Goal: Task Accomplishment & Management: Use online tool/utility

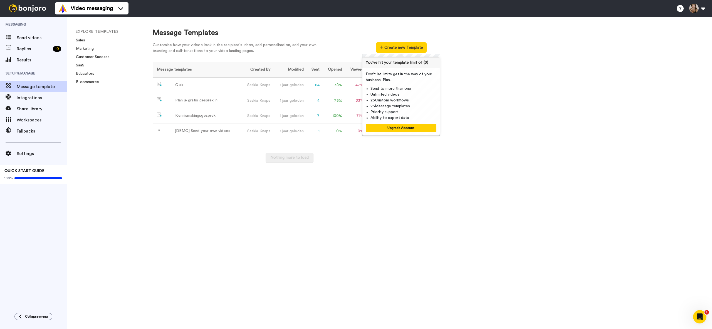
click at [215, 181] on div "Message Templates Customise how your videos look in the recipient's inbox, add …" at bounding box center [426, 173] width 570 height 312
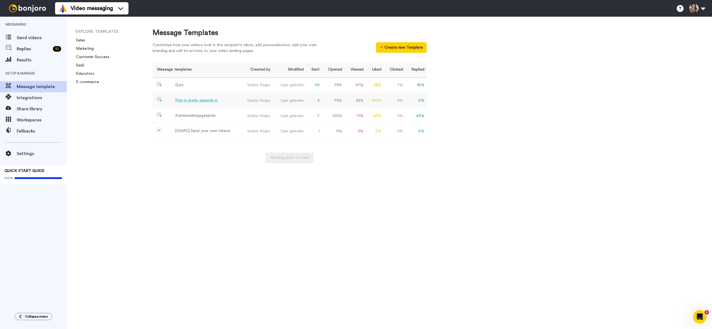
click at [215, 101] on div "Plan je gratis gesprek in" at bounding box center [196, 101] width 42 height 6
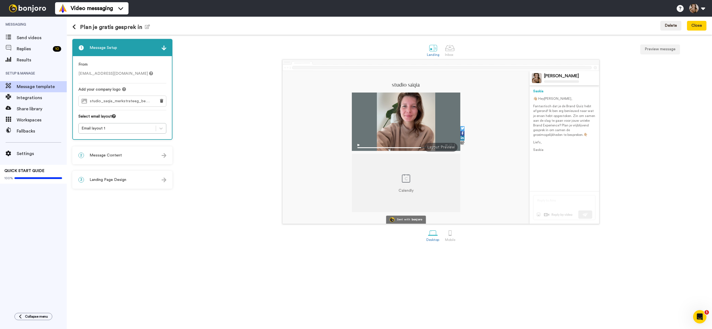
click at [358, 145] on img at bounding box center [406, 146] width 108 height 10
click at [103, 50] on span "Message Setup" at bounding box center [104, 48] width 28 height 6
click at [149, 26] on icon "button" at bounding box center [147, 26] width 5 height 4
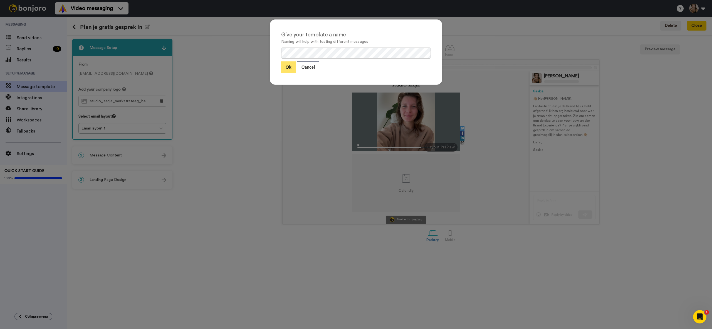
click at [290, 66] on button "Ok" at bounding box center [288, 67] width 14 height 12
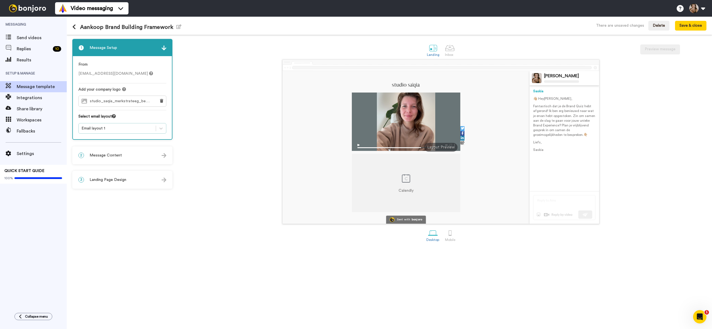
click at [114, 128] on div "Email layout 1" at bounding box center [116, 129] width 71 height 6
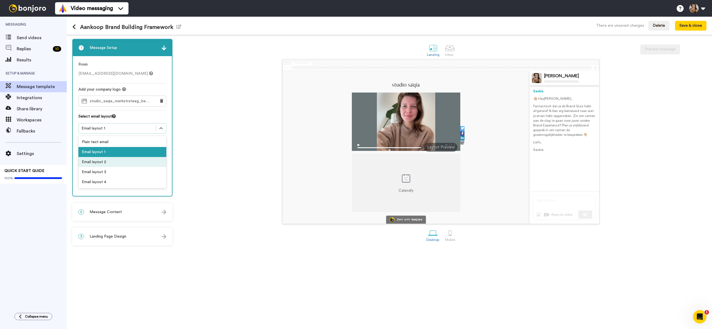
click at [98, 162] on div "Email layout 2" at bounding box center [122, 162] width 88 height 10
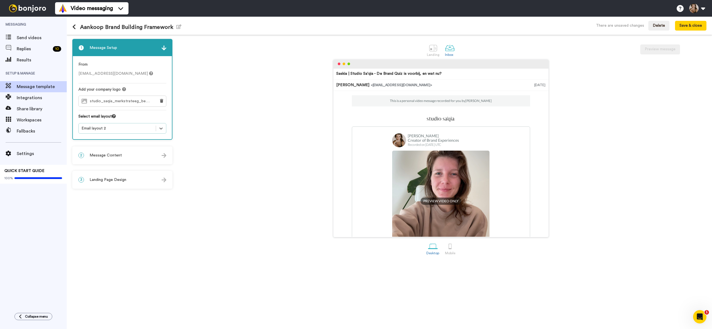
click at [107, 129] on div "Email layout 2" at bounding box center [116, 129] width 71 height 6
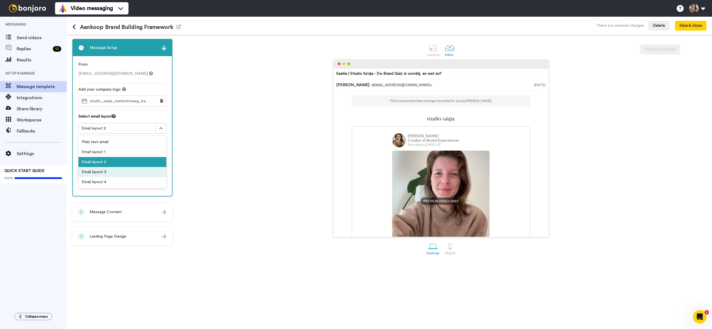
click at [104, 173] on div "Email layout 3" at bounding box center [122, 172] width 88 height 10
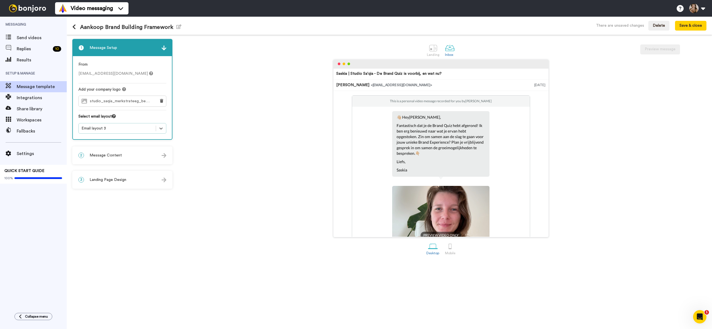
click at [108, 129] on div "Email layout 3" at bounding box center [116, 129] width 71 height 6
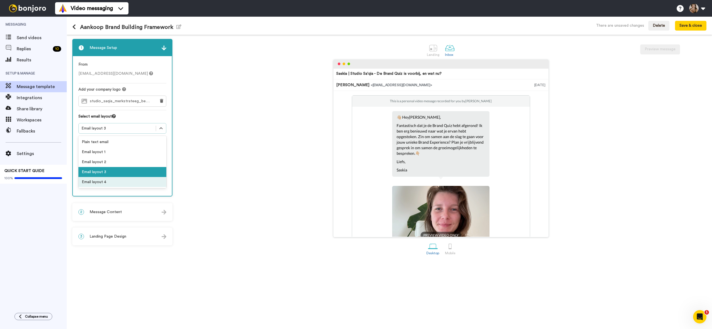
click at [104, 184] on div "Email layout 4" at bounding box center [122, 182] width 88 height 10
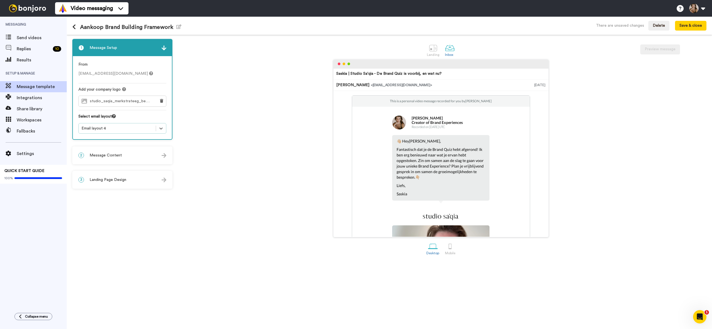
click at [112, 127] on div "Email layout 4" at bounding box center [116, 129] width 71 height 6
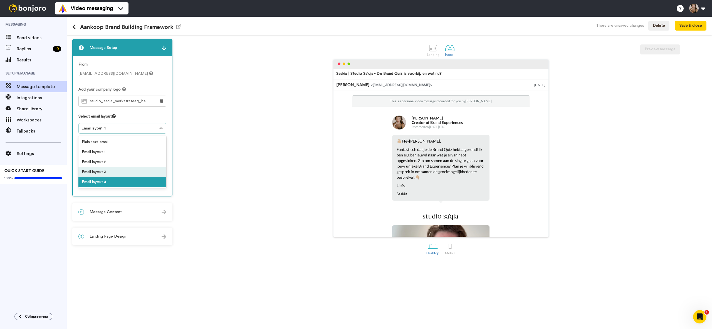
click at [101, 173] on div "Email layout 3" at bounding box center [122, 172] width 88 height 10
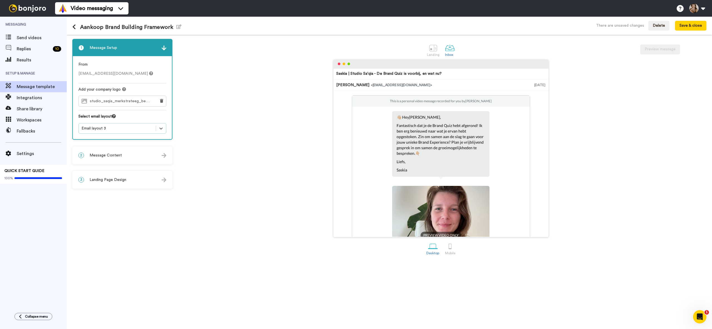
click at [104, 126] on div "Email layout 3" at bounding box center [116, 129] width 71 height 6
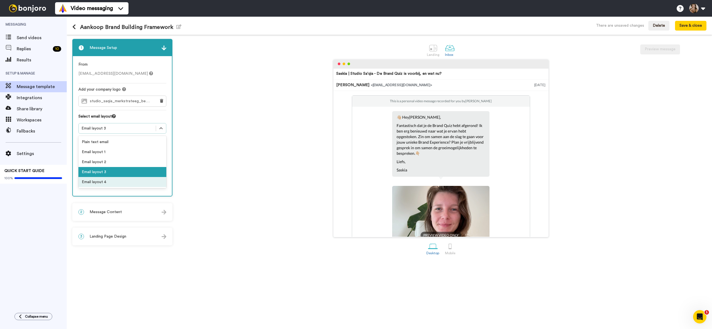
click at [104, 180] on div "Email layout 4" at bounding box center [122, 182] width 88 height 10
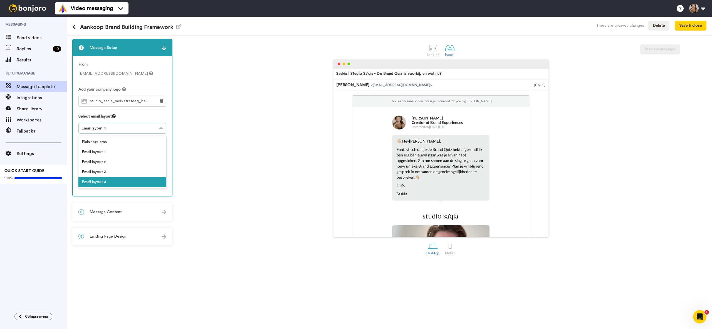
click at [104, 127] on div "Email layout 4" at bounding box center [116, 129] width 71 height 6
click at [101, 164] on div "Email layout 2" at bounding box center [122, 162] width 88 height 10
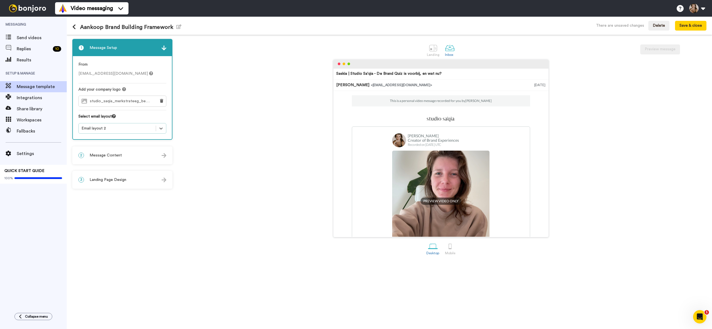
click at [105, 129] on div "Email layout 2" at bounding box center [116, 129] width 71 height 6
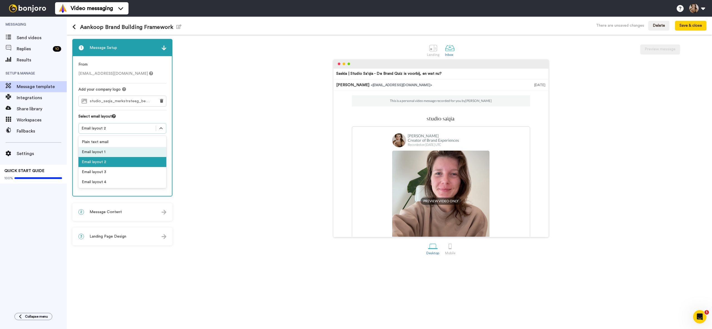
click at [104, 151] on div "Email layout 1" at bounding box center [122, 152] width 88 height 10
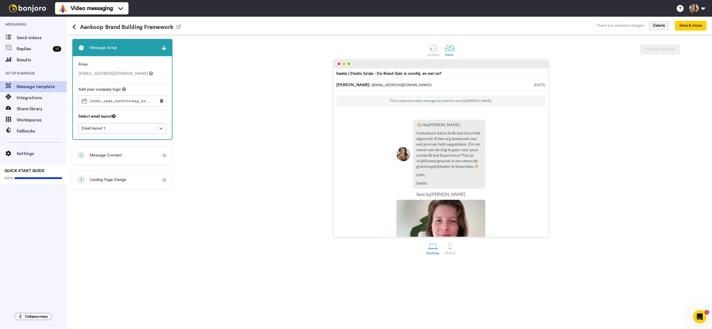
click at [112, 157] on span "Message Content" at bounding box center [106, 156] width 32 height 6
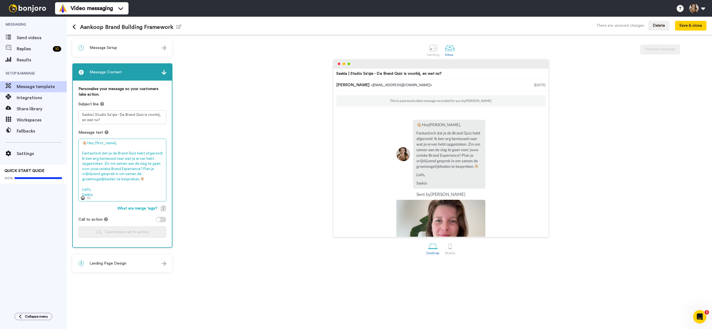
click at [112, 157] on textarea "👋🏼 Hey {first_name}, Fantastisch dat je de Brand Quiz hebt afgerond! Ik ben erg…" at bounding box center [122, 170] width 88 height 63
paste textarea "Hey, Fantastisch dat je het Brand Building Framework hebt aangekocht. Je staat …"
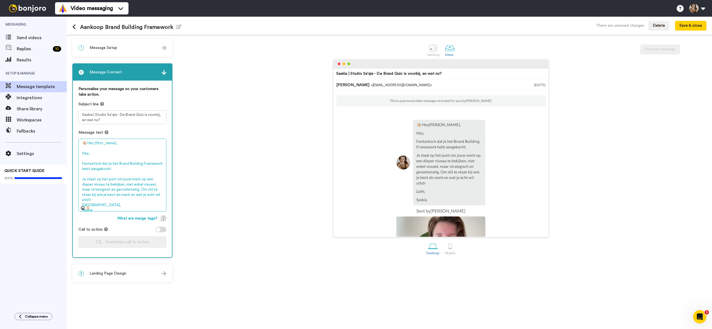
drag, startPoint x: 96, startPoint y: 155, endPoint x: 74, endPoint y: 153, distance: 21.9
click at [74, 153] on div "Personalise your message so your customers take action. Subject line Saskia | S…" at bounding box center [122, 169] width 99 height 177
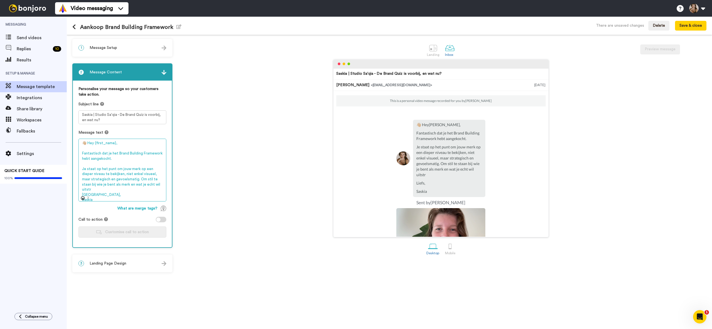
click at [156, 184] on textarea "👋🏼 Hey {first_name}, Fantastisch dat je het Brand Building Framework hebt aange…" at bounding box center [122, 170] width 88 height 63
click at [125, 178] on textarea "👋🏼 Hey {first_name}, Fantastisch dat je het Brand Building Framework hebt aange…" at bounding box center [122, 173] width 88 height 68
drag, startPoint x: 100, startPoint y: 198, endPoint x: 68, endPoint y: 154, distance: 54.3
click at [68, 154] on div "1 Message Setup From saskia@studiosaqia.com Add your company logo studio_saqia_…" at bounding box center [389, 182] width 645 height 294
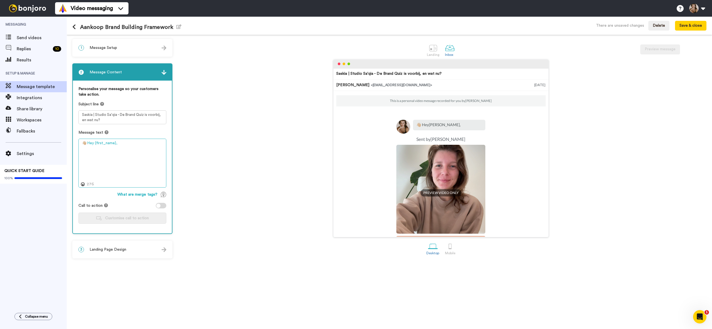
paste textarea "Hey, Fantastisch dat je het Brand Building Framework hebt aangekocht. Je staat …"
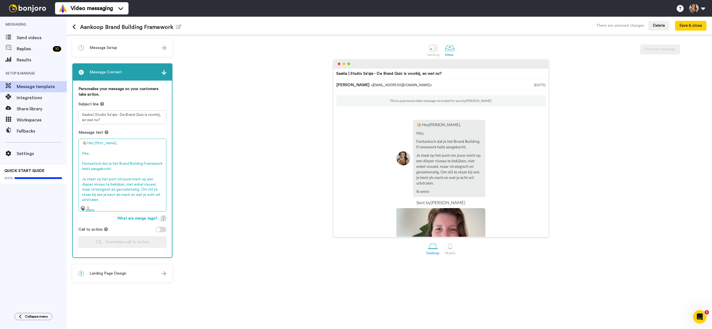
drag, startPoint x: 94, startPoint y: 158, endPoint x: 70, endPoint y: 153, distance: 24.1
click at [70, 153] on div "1 Message Setup From saskia@studiosaqia.com Add your company logo studio_saqia_…" at bounding box center [389, 182] width 645 height 294
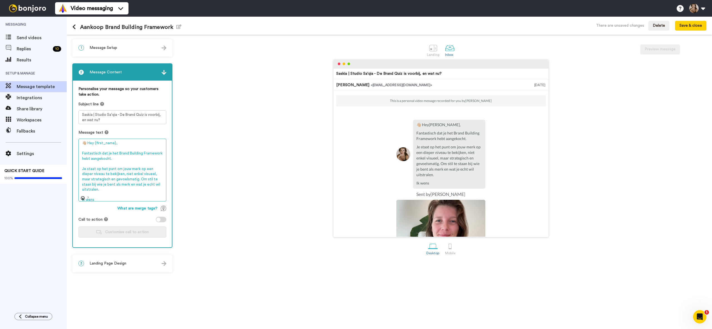
drag, startPoint x: 130, startPoint y: 177, endPoint x: 182, endPoint y: 205, distance: 59.4
click at [182, 205] on div "1 Message Setup From saskia@studiosaqia.com Add your company logo studio_saqia_…" at bounding box center [389, 182] width 645 height 294
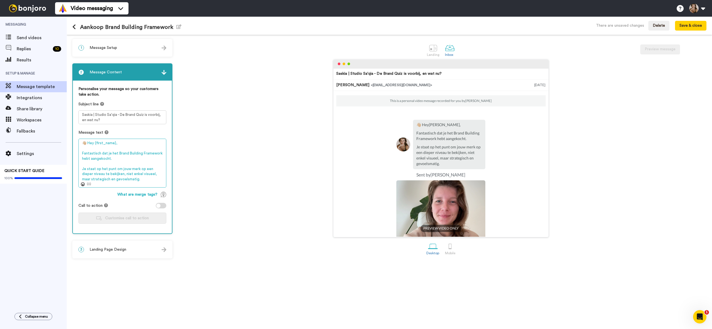
drag, startPoint x: 111, startPoint y: 160, endPoint x: 76, endPoint y: 153, distance: 36.0
click at [75, 153] on div "Personalise your message so your customers take action. Subject line Saskia | S…" at bounding box center [122, 157] width 99 height 153
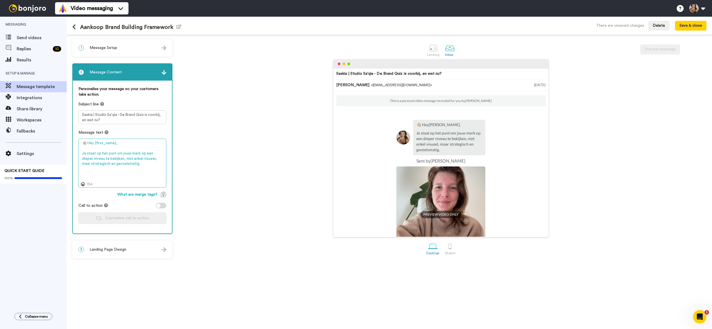
click at [150, 164] on textarea "👋🏼 Hey {first_name}, Je staat op het punt om jouw merk op een dieper niveau te …" at bounding box center [122, 163] width 88 height 49
paste textarea "Ik wens je veel helderheid, inspiratie en inzichten toe bij het invullen. Wil j…"
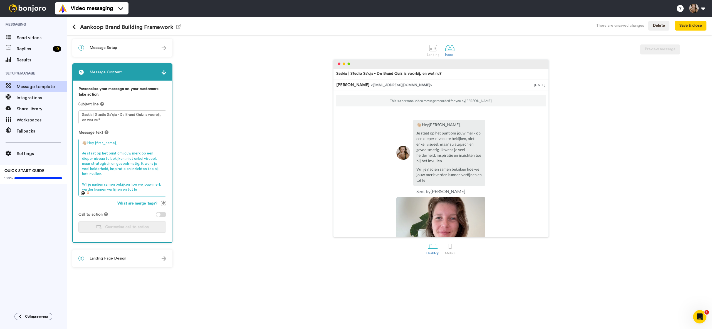
click at [134, 175] on textarea "👋🏼 Hey {first_name}, Je staat op het punt om jouw merk op een dieper niveau te …" at bounding box center [122, 168] width 88 height 58
drag, startPoint x: 135, startPoint y: 173, endPoint x: 143, endPoint y: 170, distance: 8.8
click at [143, 170] on textarea "👋🏼 Hey {first_name}, Je staat op het punt om jouw merk op een dieper niveau te …" at bounding box center [122, 168] width 88 height 58
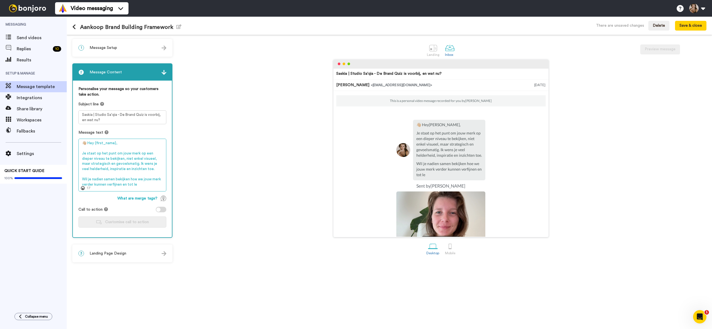
click at [148, 181] on textarea "👋🏼 Hey {first_name}, Je staat op het punt om jouw merk op een dieper niveau te …" at bounding box center [122, 165] width 88 height 53
drag, startPoint x: 145, startPoint y: 179, endPoint x: 81, endPoint y: 174, distance: 64.7
click at [81, 174] on textarea "👋🏼 Hey {first_name}, Je staat op het punt om jouw merk op een dieper niveau te …" at bounding box center [122, 165] width 88 height 53
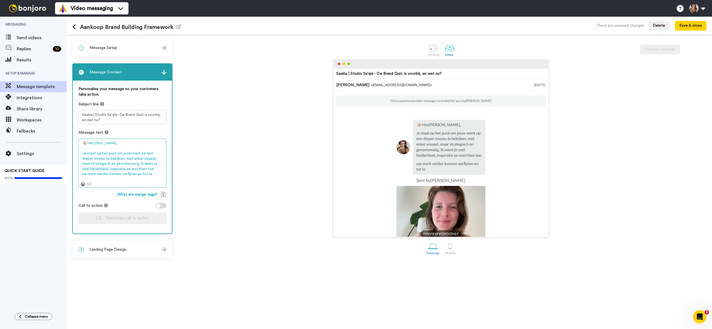
drag, startPoint x: 153, startPoint y: 176, endPoint x: 63, endPoint y: 175, distance: 90.6
click at [63, 175] on div "Messaging Send videos Replies 10 Results Setup & Manage Message template Integr…" at bounding box center [356, 173] width 712 height 312
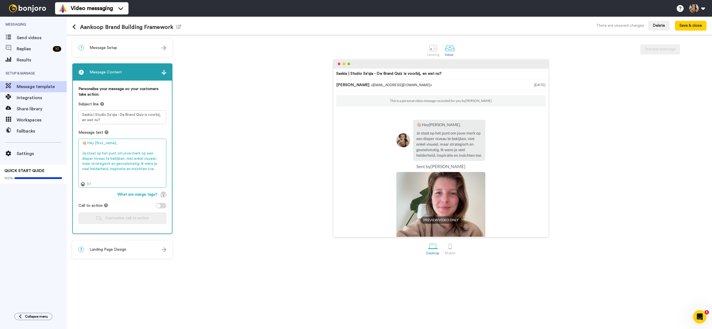
paste textarea "Wil je nadien samen bekijken hoe we jouw merk verder kunnen verfijnen en tot le…"
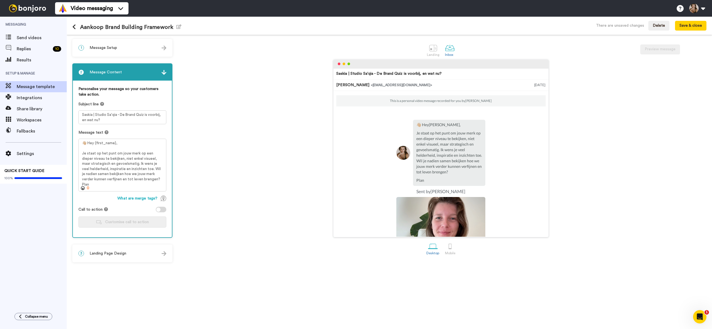
click at [159, 210] on div at bounding box center [158, 210] width 4 height 4
click at [139, 224] on span "Customise call to action" at bounding box center [127, 222] width 44 height 4
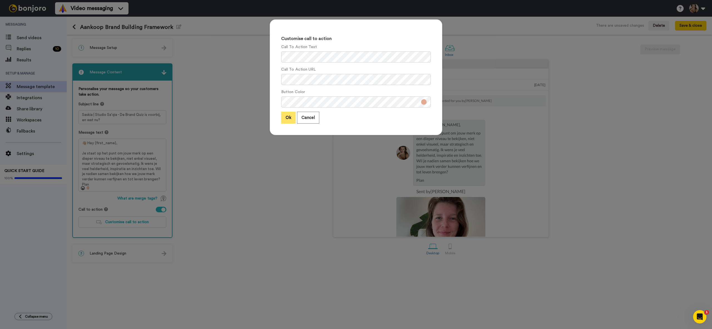
click at [290, 118] on button "Ok" at bounding box center [288, 118] width 14 height 12
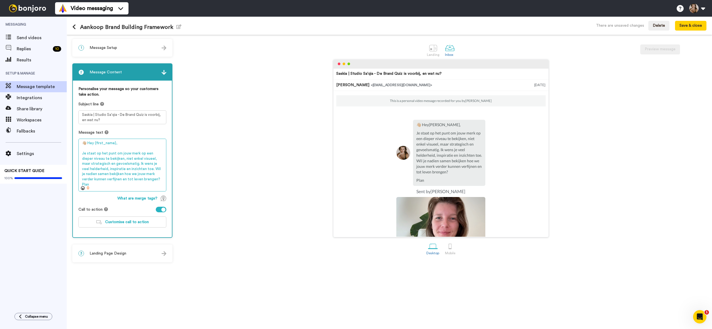
click at [82, 154] on textarea "👋🏼 Hey {first_name}, Je staat op het punt om jouw merk op een dieper niveau te …" at bounding box center [122, 165] width 88 height 53
click at [99, 173] on textarea "👋🏼 Hey {first_name}, Je staat op het punt om jouw merk op een dieper niveau te …" at bounding box center [122, 165] width 88 height 53
drag, startPoint x: 93, startPoint y: 183, endPoint x: 72, endPoint y: 153, distance: 37.3
click at [72, 153] on div "1 Message Setup From saskia@studiosaqia.com Add your company logo studio_saqia_…" at bounding box center [389, 182] width 645 height 294
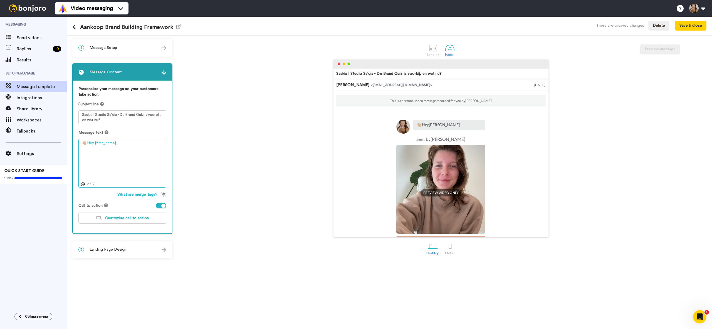
paste textarea "Je staat op het punt je merk dieper te bekijken — niet enkel visueel, maar stra…"
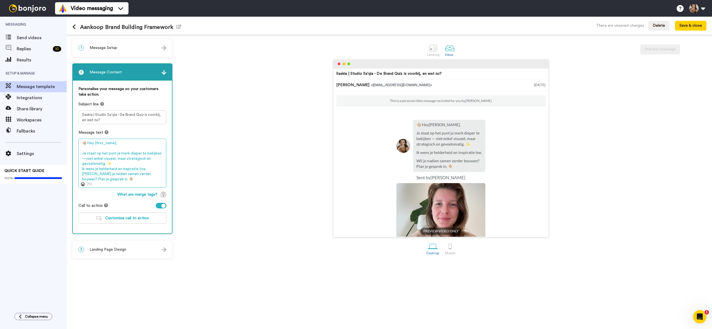
click at [125, 163] on textarea "👋🏼 Hey {first_name}, Je staat op het punt je merk dieper te bekijken — niet enk…" at bounding box center [122, 163] width 88 height 49
click at [161, 153] on textarea "👋🏼 Hey {first_name}, Je staat op het punt je merk dieper te bekijken — niet enk…" at bounding box center [122, 165] width 88 height 53
click at [123, 162] on textarea "👋🏼 Hey {first_name}, Je staat op het punt je merk dieper te bekijken, niet enke…" at bounding box center [122, 165] width 88 height 53
click at [147, 175] on textarea "👋🏼 Hey {first_name}, Je staat op het punt je merk dieper te bekijken, niet enke…" at bounding box center [122, 165] width 88 height 53
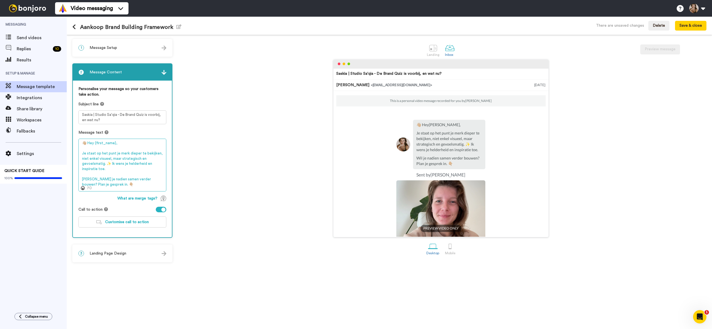
click at [102, 181] on textarea "👋🏼 Hey {first_name}, Je staat op het punt je merk dieper te bekijken, niet enke…" at bounding box center [122, 165] width 88 height 53
paste textarea "aan jouw merk? Plan je vrijblijvend"
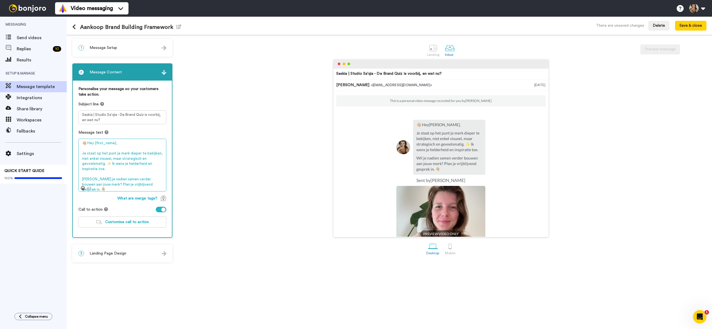
type textarea "👋🏼 Hey {first_name}, Je staat op het punt je merk dieper te bekijken, niet enke…"
click at [114, 254] on span "Landing Page Design" at bounding box center [108, 254] width 37 height 6
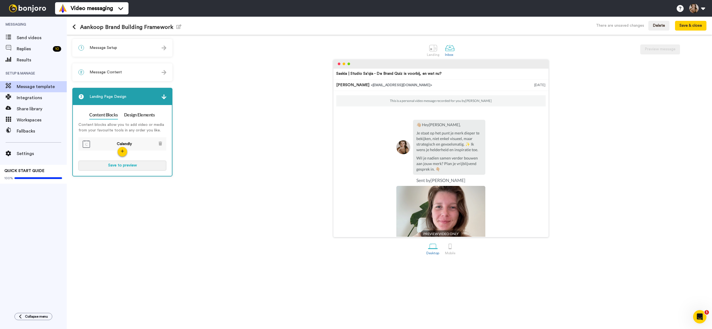
click at [111, 164] on button "Save to preview" at bounding box center [122, 166] width 88 height 10
click at [125, 164] on button "Preview" at bounding box center [122, 166] width 88 height 10
click at [698, 27] on button "Close" at bounding box center [696, 26] width 19 height 10
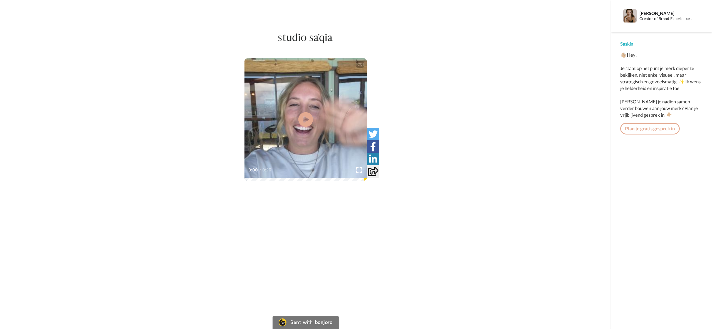
click at [306, 120] on icon "Play/Pause" at bounding box center [305, 119] width 15 height 26
click at [279, 125] on video at bounding box center [305, 119] width 122 height 122
click at [647, 128] on link "Plan je gratis gesprek in" at bounding box center [649, 129] width 59 height 12
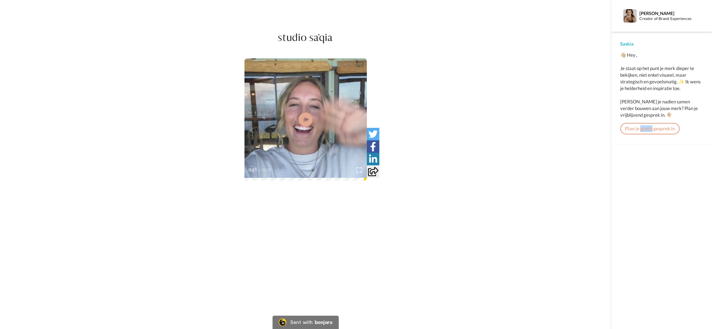
click at [647, 128] on link "Plan je gratis gesprek in" at bounding box center [649, 129] width 59 height 12
